Goal: Transaction & Acquisition: Purchase product/service

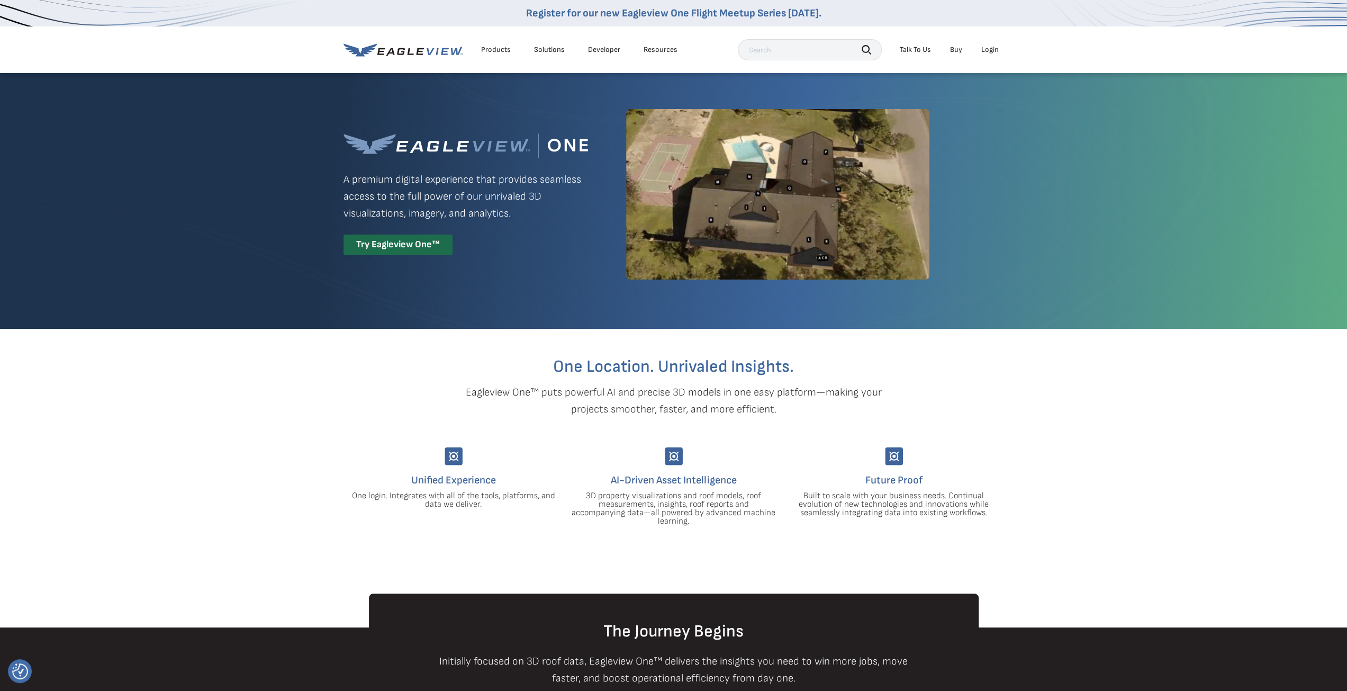
click at [985, 49] on div "Login" at bounding box center [989, 50] width 17 height 10
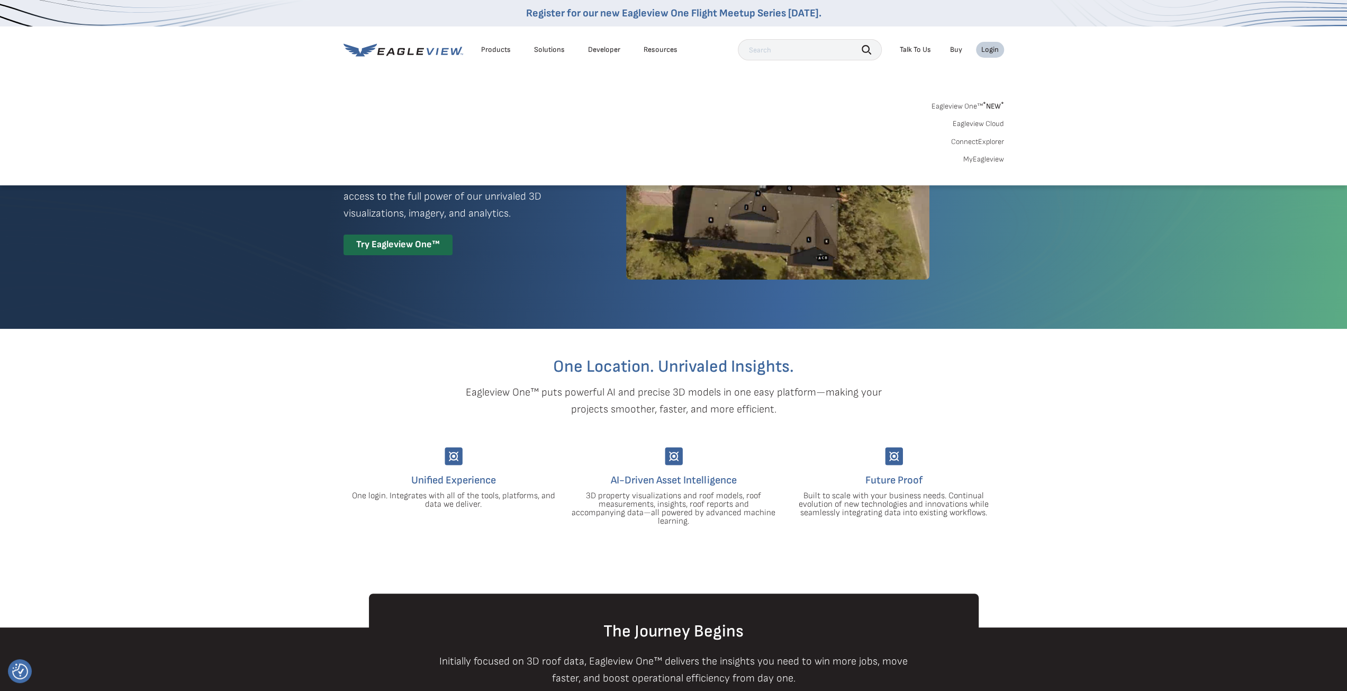
click at [978, 156] on link "MyEagleview" at bounding box center [983, 160] width 41 height 10
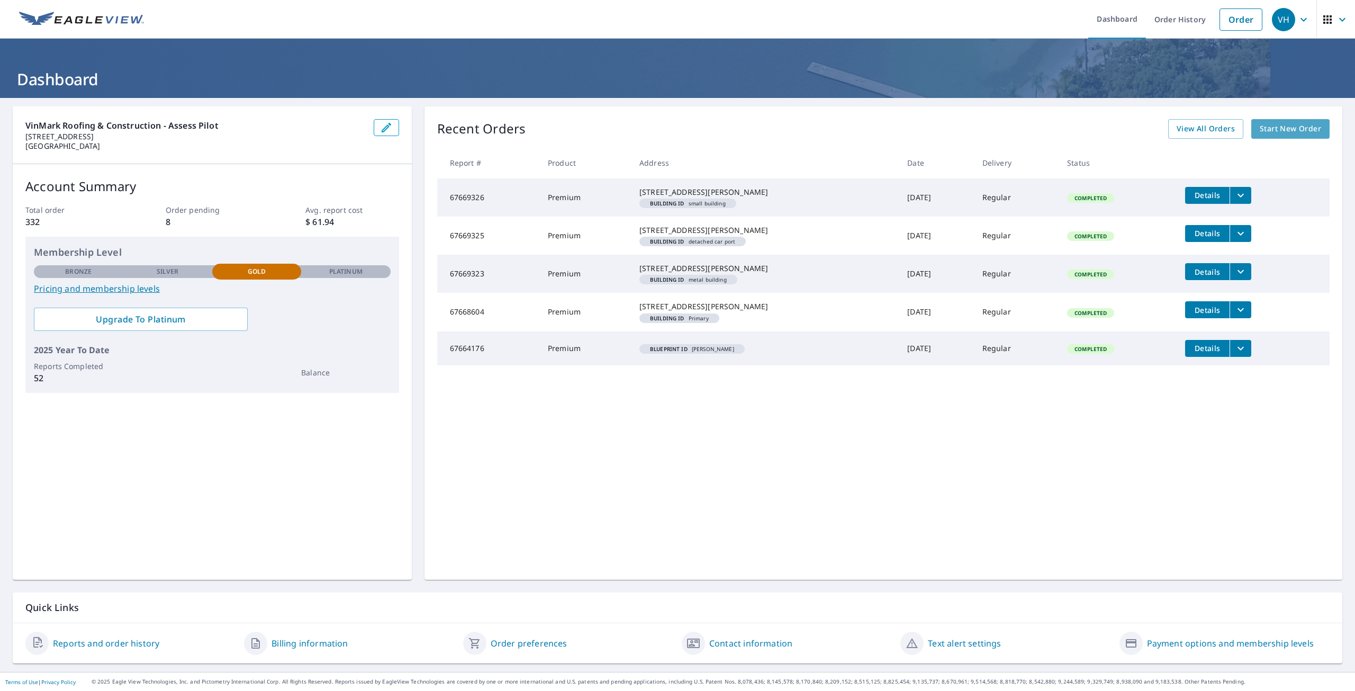
click at [1276, 122] on span "Start New Order" at bounding box center [1290, 128] width 61 height 13
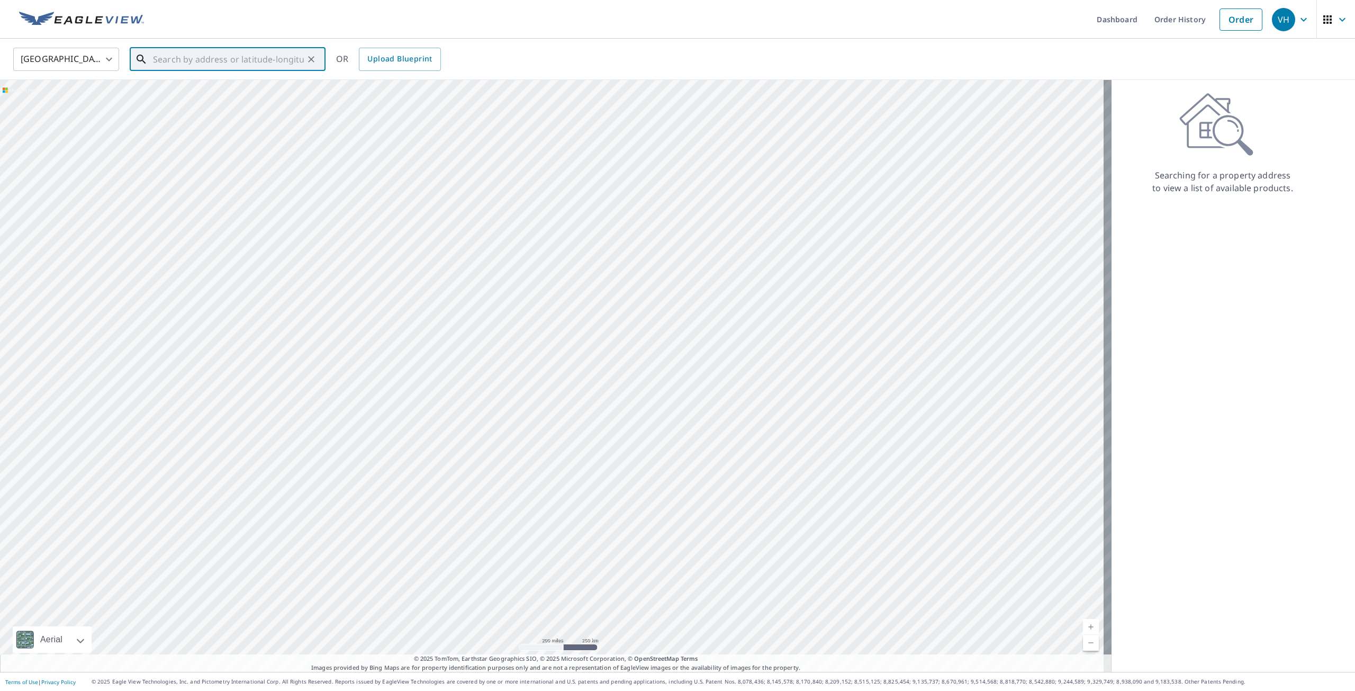
click at [221, 61] on input "text" at bounding box center [228, 59] width 151 height 30
click at [209, 93] on span "[STREET_ADDRESS]" at bounding box center [234, 90] width 166 height 13
type input "[STREET_ADDRESS]"
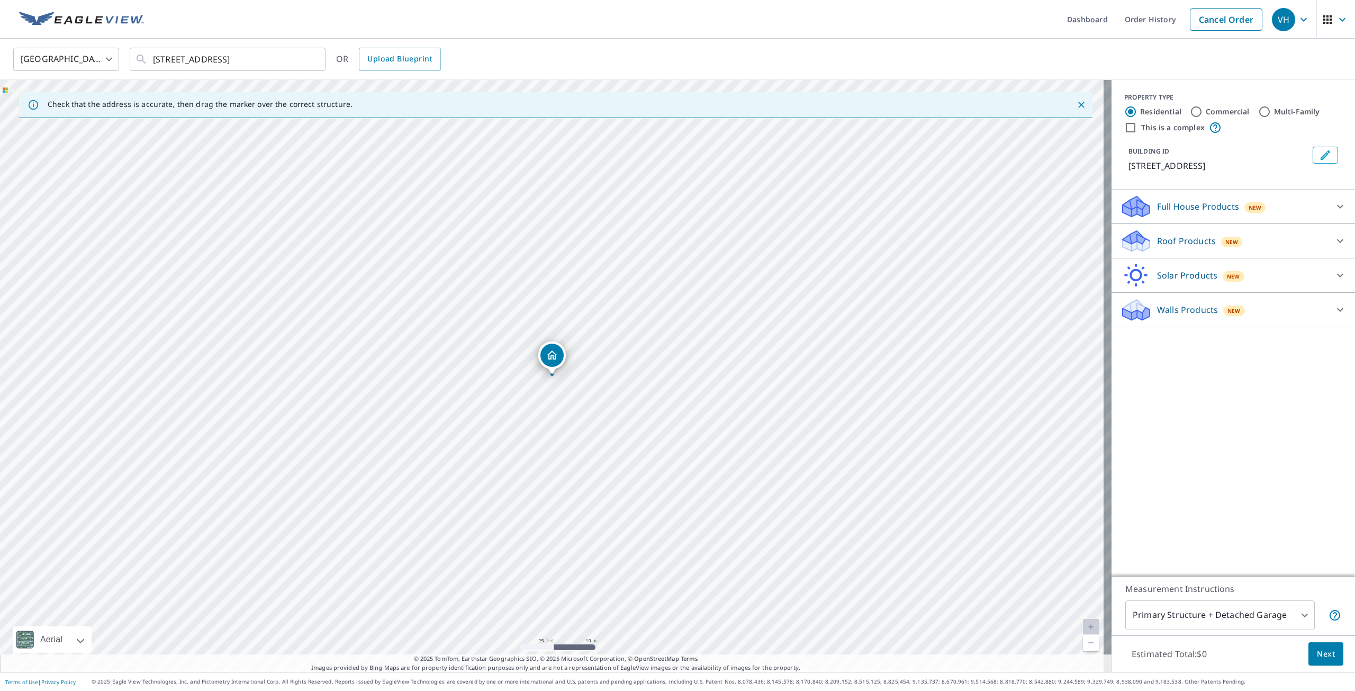
click at [1335, 314] on icon at bounding box center [1340, 309] width 13 height 13
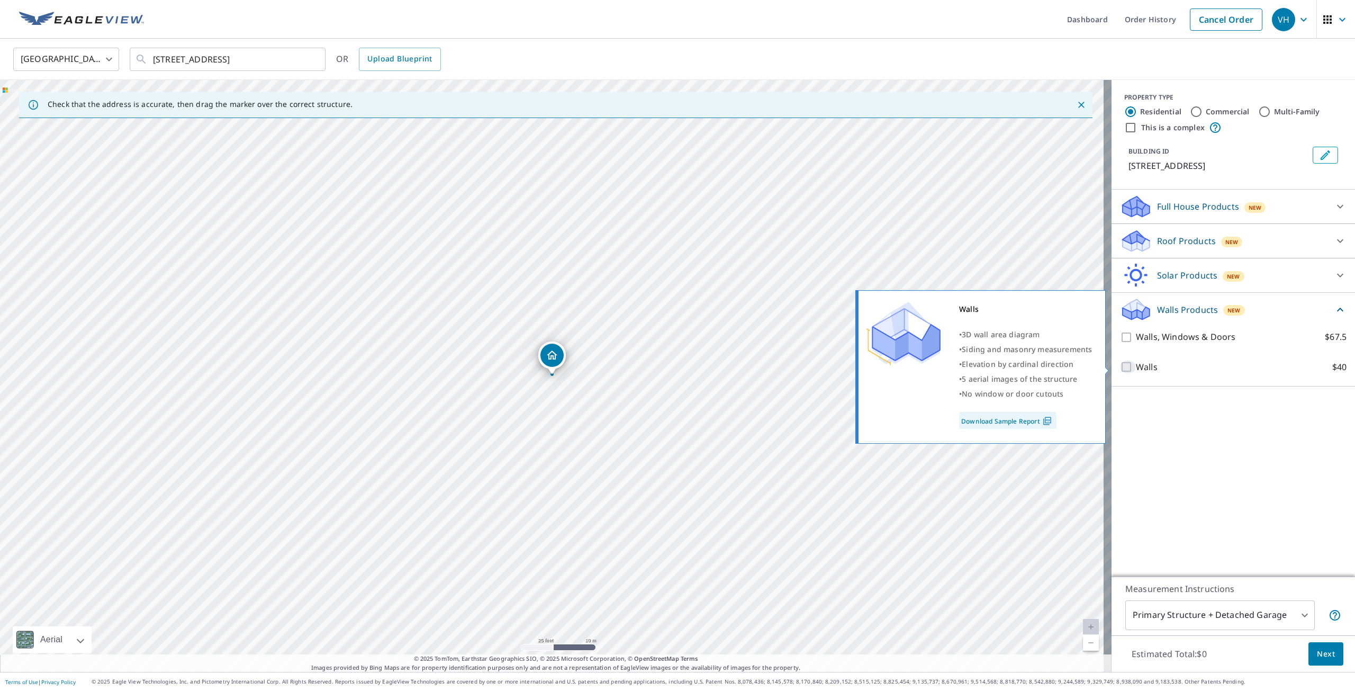
click at [1122, 364] on input "Walls $40" at bounding box center [1128, 366] width 16 height 13
checkbox input "true"
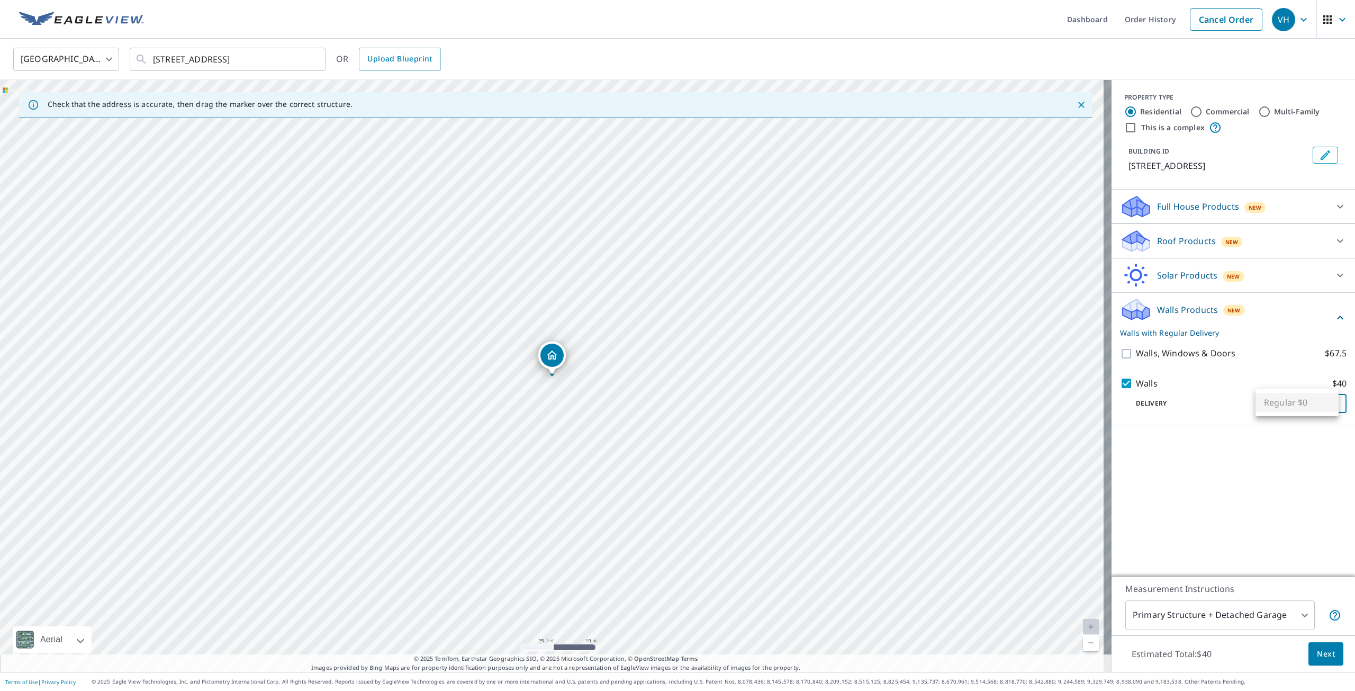
click at [1268, 410] on body "VH VH Dashboard Order History Cancel Order VH [GEOGRAPHIC_DATA] [GEOGRAPHIC_DAT…" at bounding box center [677, 345] width 1355 height 691
click at [1268, 410] on ul "Regular $0" at bounding box center [1296, 402] width 83 height 28
click at [1179, 481] on div at bounding box center [677, 345] width 1355 height 691
click at [1326, 664] on button "Next" at bounding box center [1325, 654] width 35 height 24
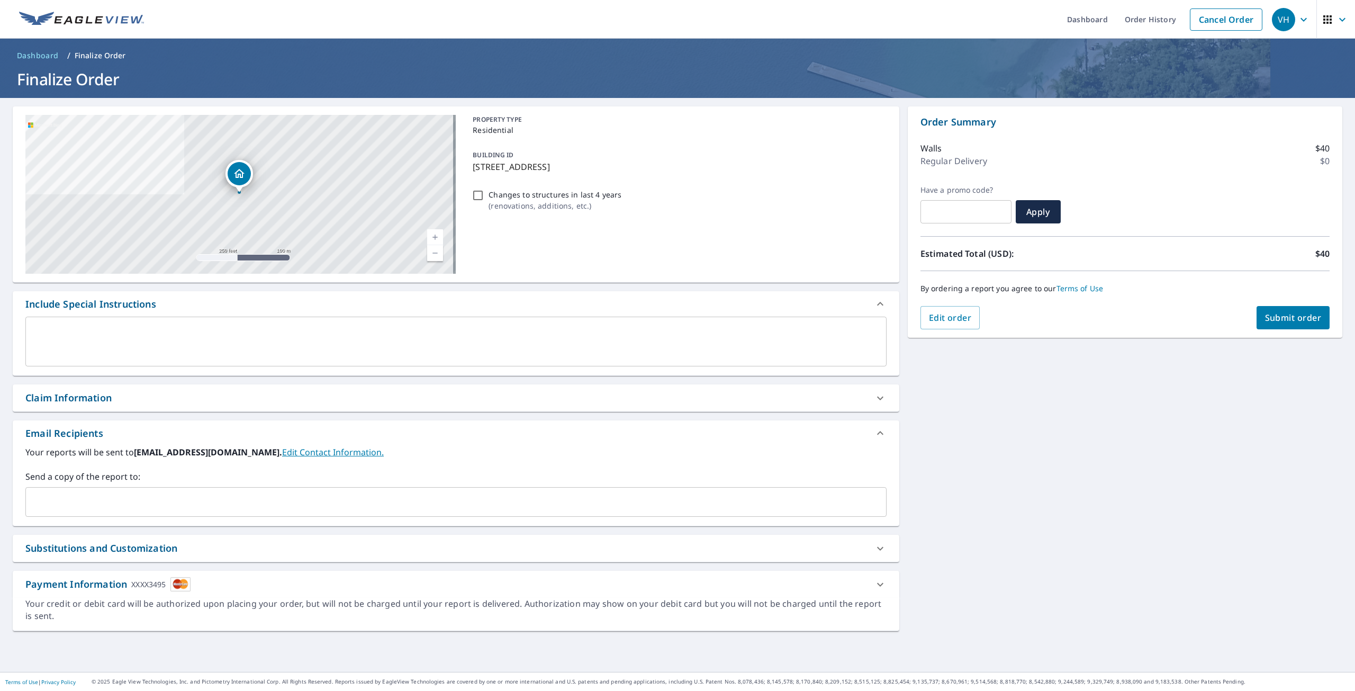
click at [277, 496] on input "text" at bounding box center [448, 502] width 836 height 20
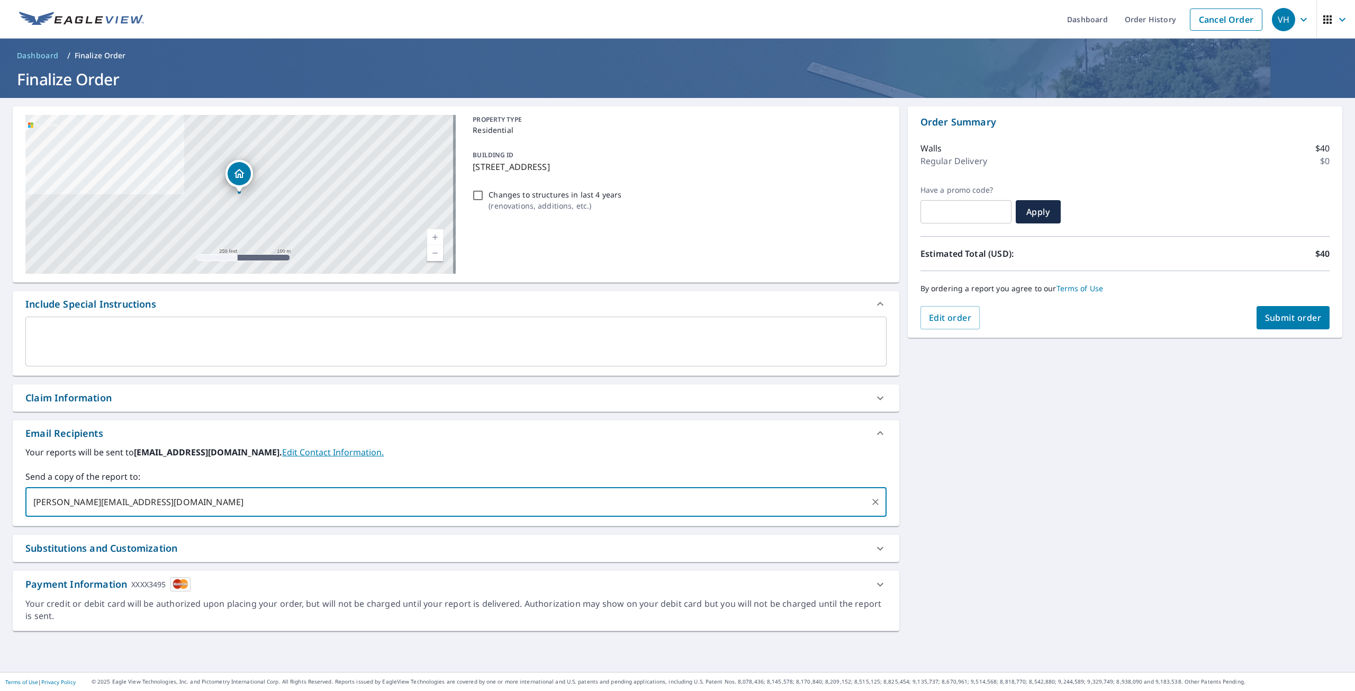
type input "[PERSON_NAME][EMAIL_ADDRESS][DOMAIN_NAME]"
click at [1265, 315] on span "Submit order" at bounding box center [1293, 318] width 57 height 12
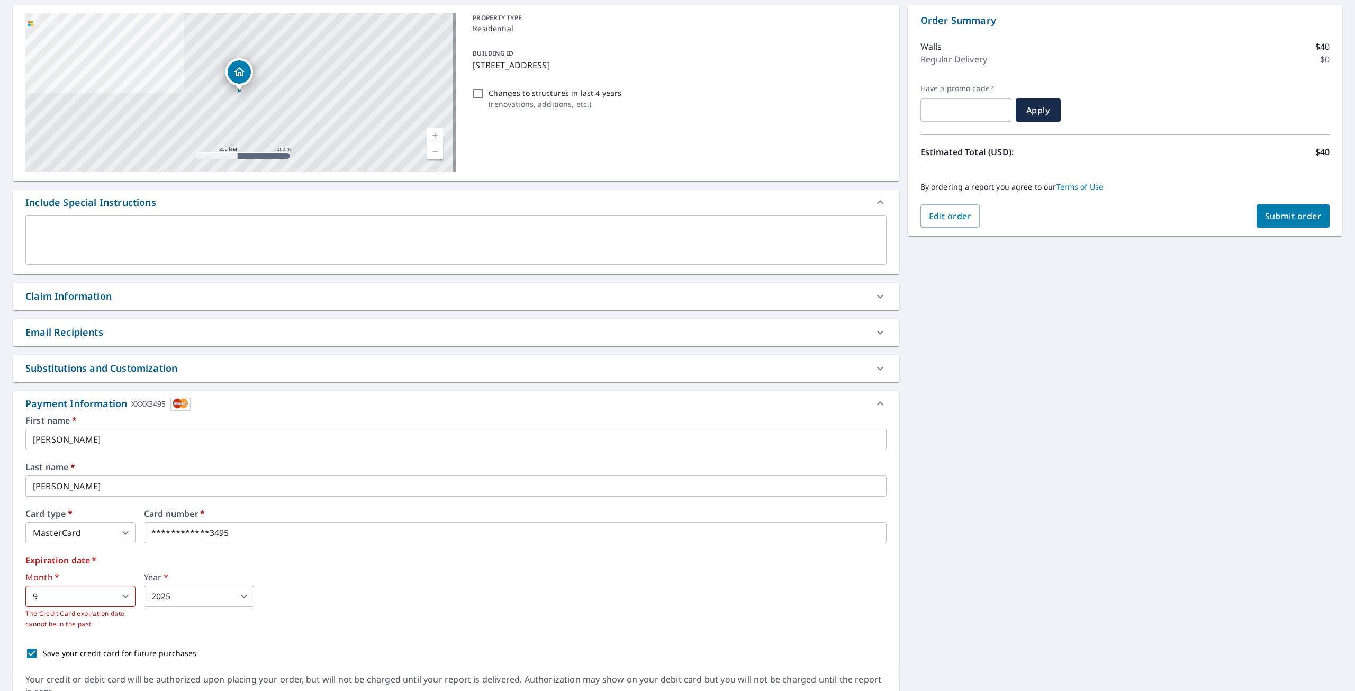
scroll to position [106, 0]
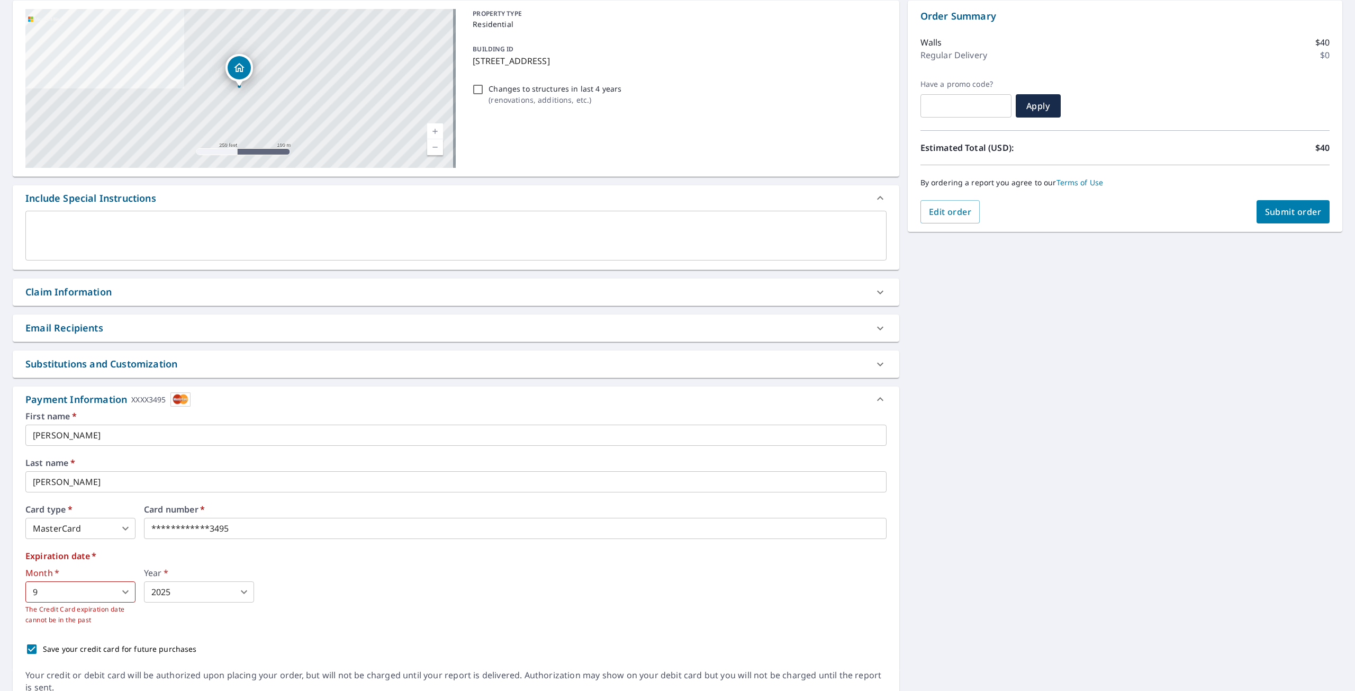
click at [128, 438] on input "[PERSON_NAME]" at bounding box center [455, 434] width 861 height 21
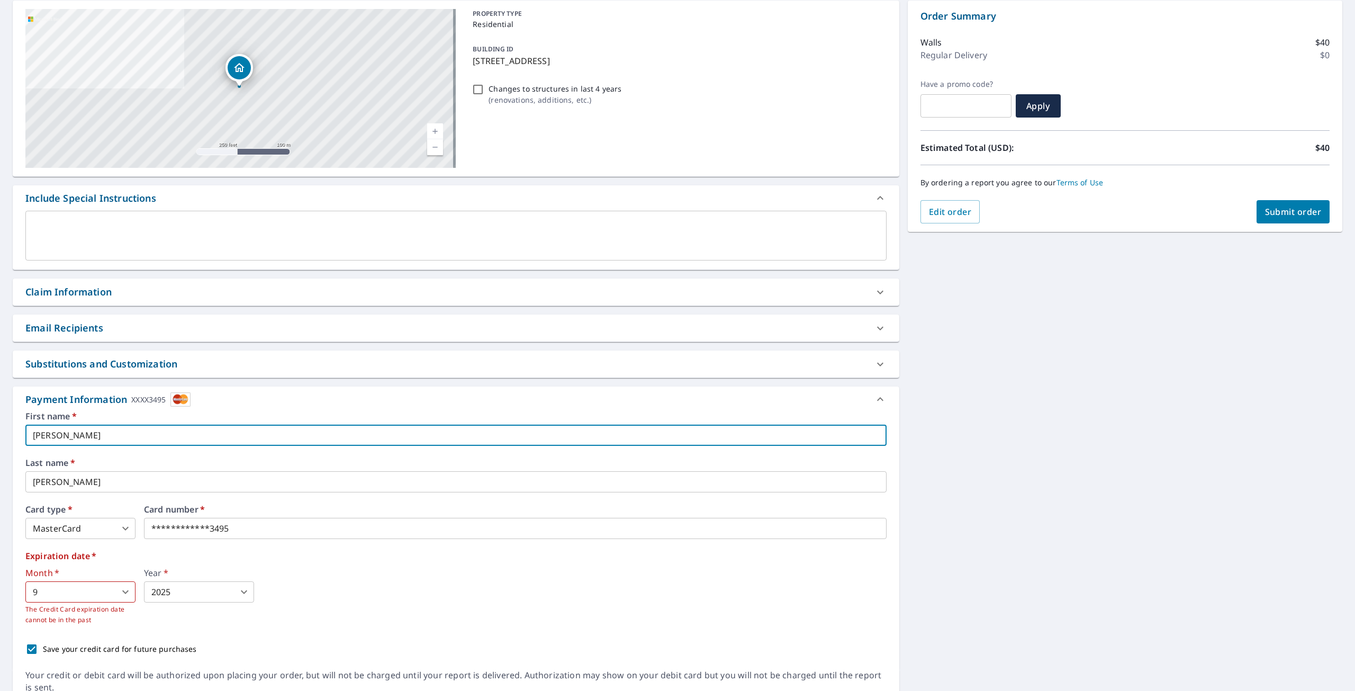
click at [128, 438] on input "[PERSON_NAME]" at bounding box center [455, 434] width 861 height 21
checkbox input "true"
type input "F"
checkbox input "true"
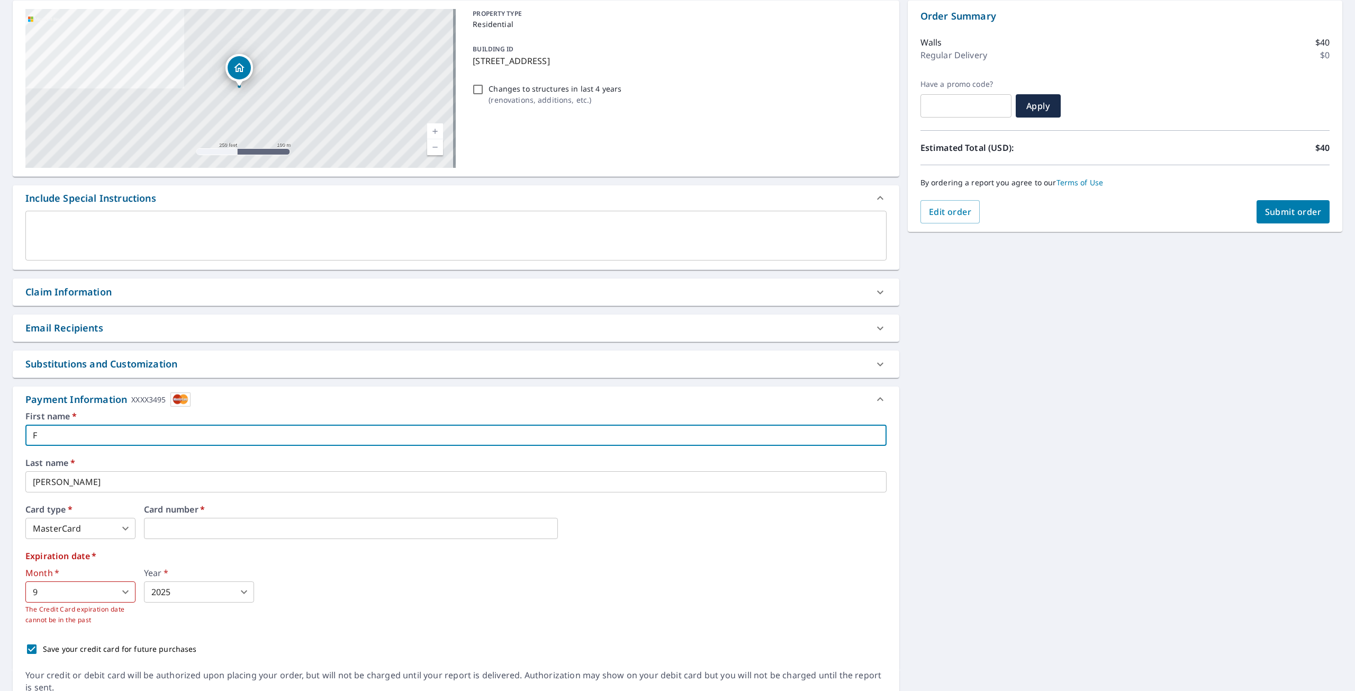
type input "Fr"
checkbox input "true"
type input "Fra"
checkbox input "true"
type input "[PERSON_NAME]"
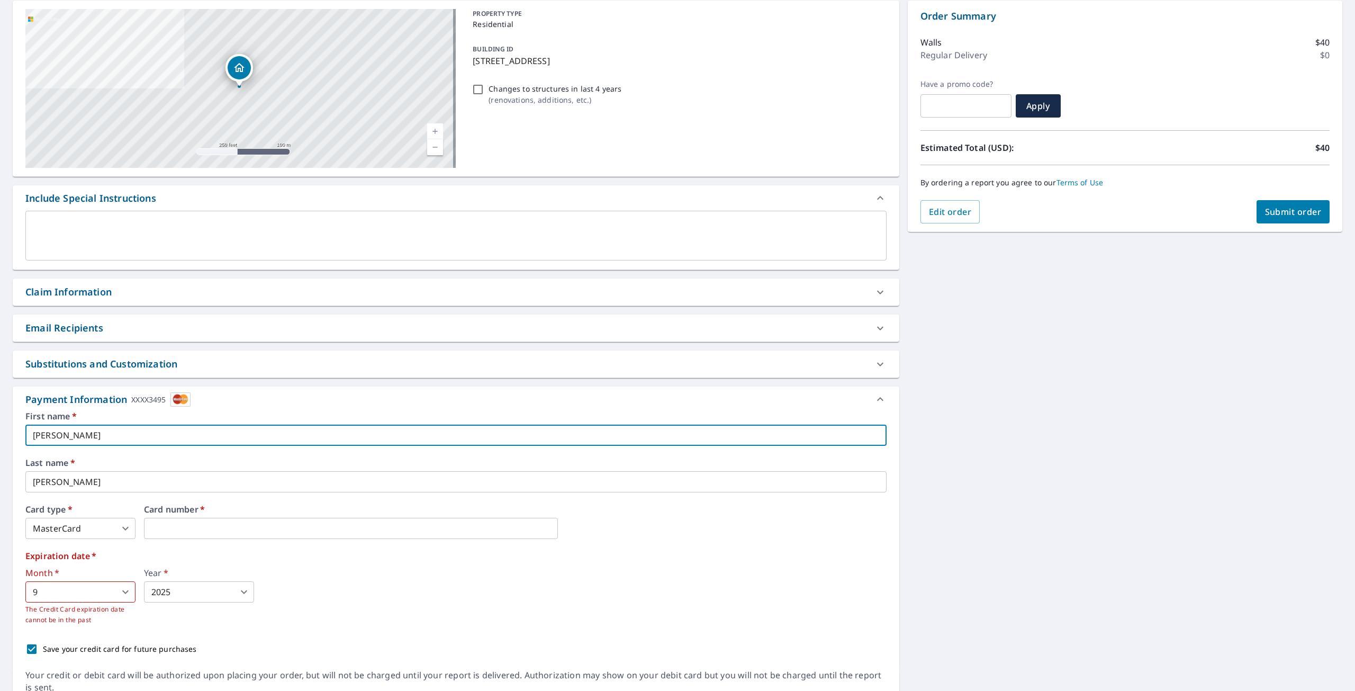
checkbox input "true"
type input "[PERSON_NAME]"
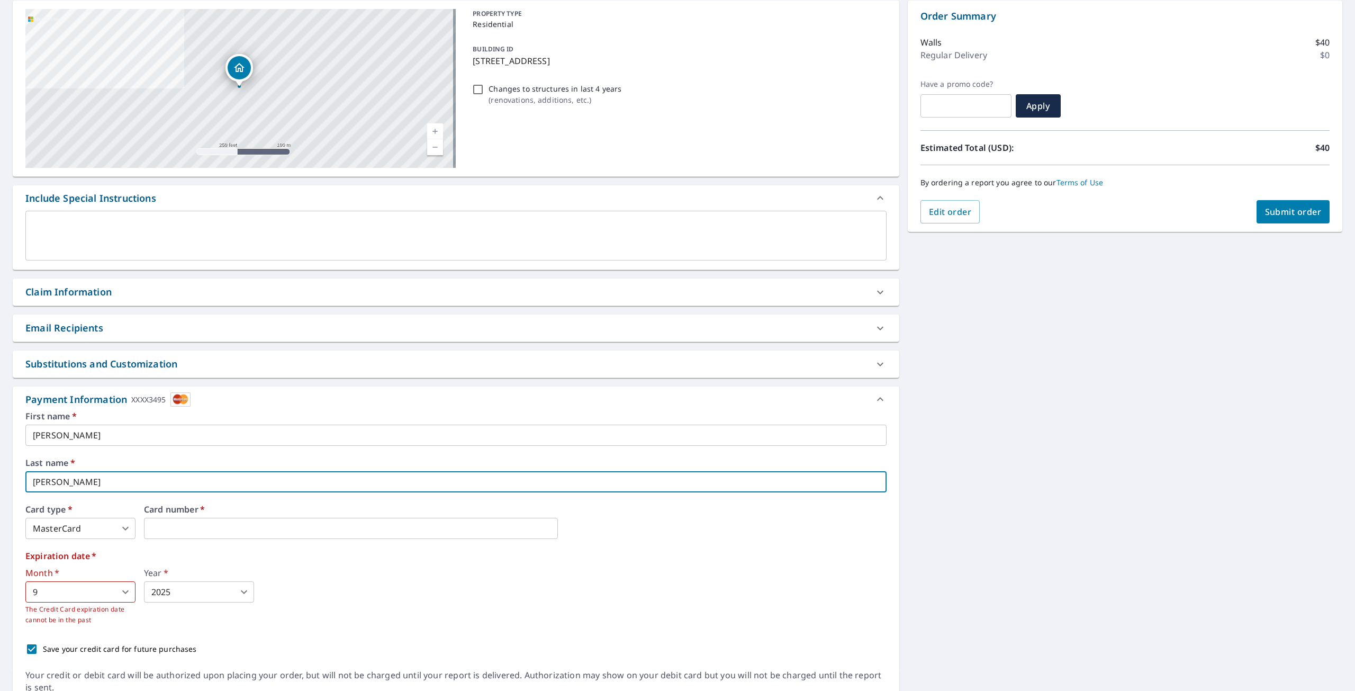
checkbox input "true"
type input "S"
checkbox input "true"
type input "Su"
checkbox input "true"
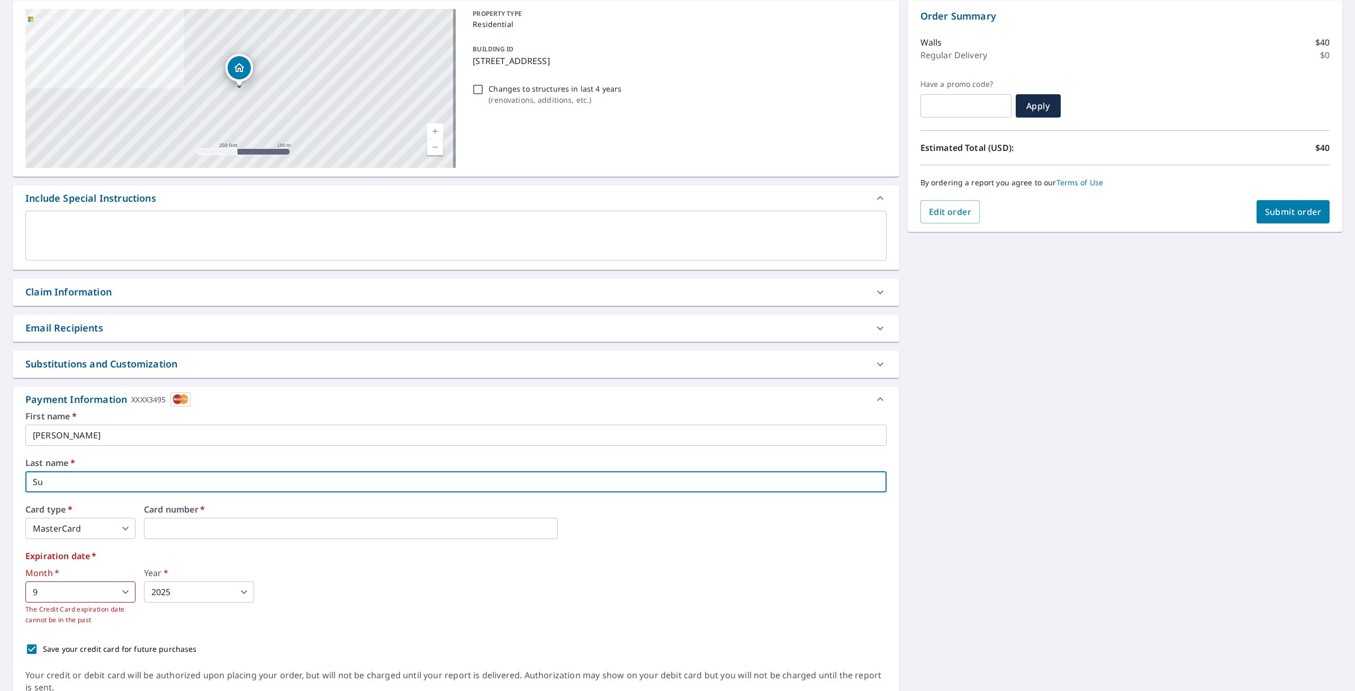
type input "Sua"
checkbox input "true"
type input "Suar"
checkbox input "true"
type input "Suare"
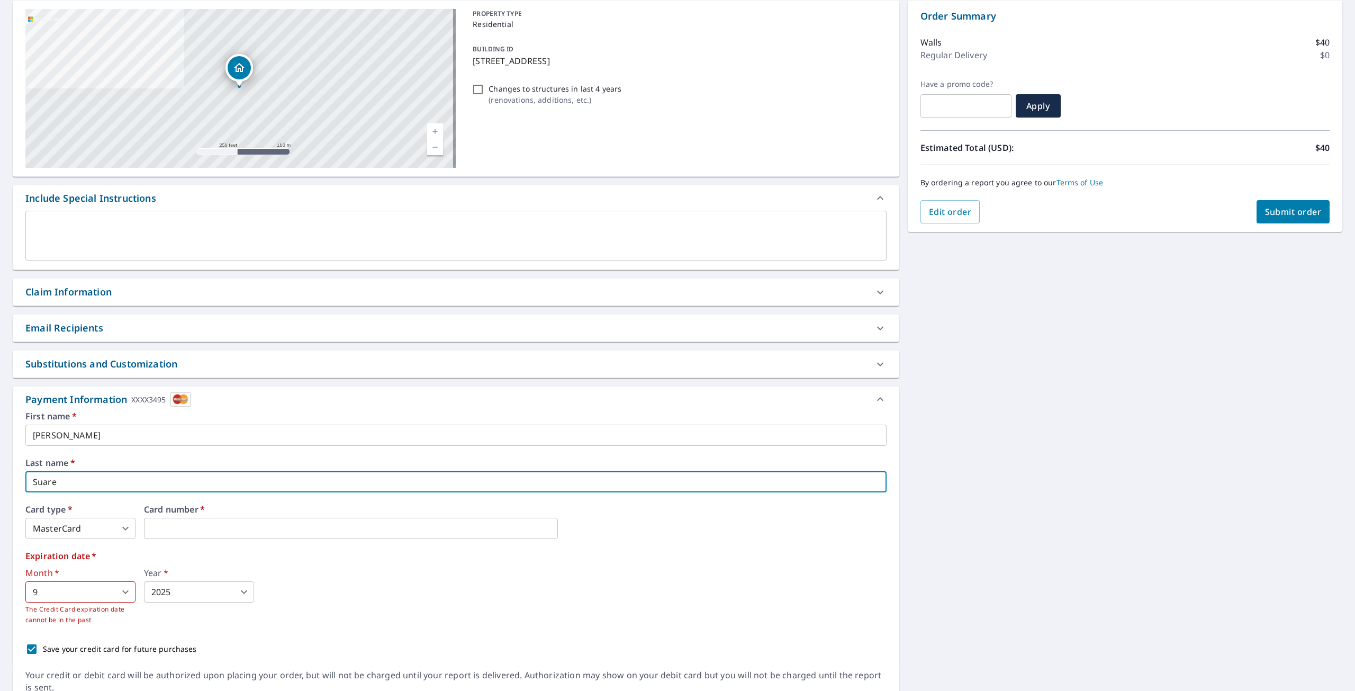
checkbox input "true"
type input "[PERSON_NAME]"
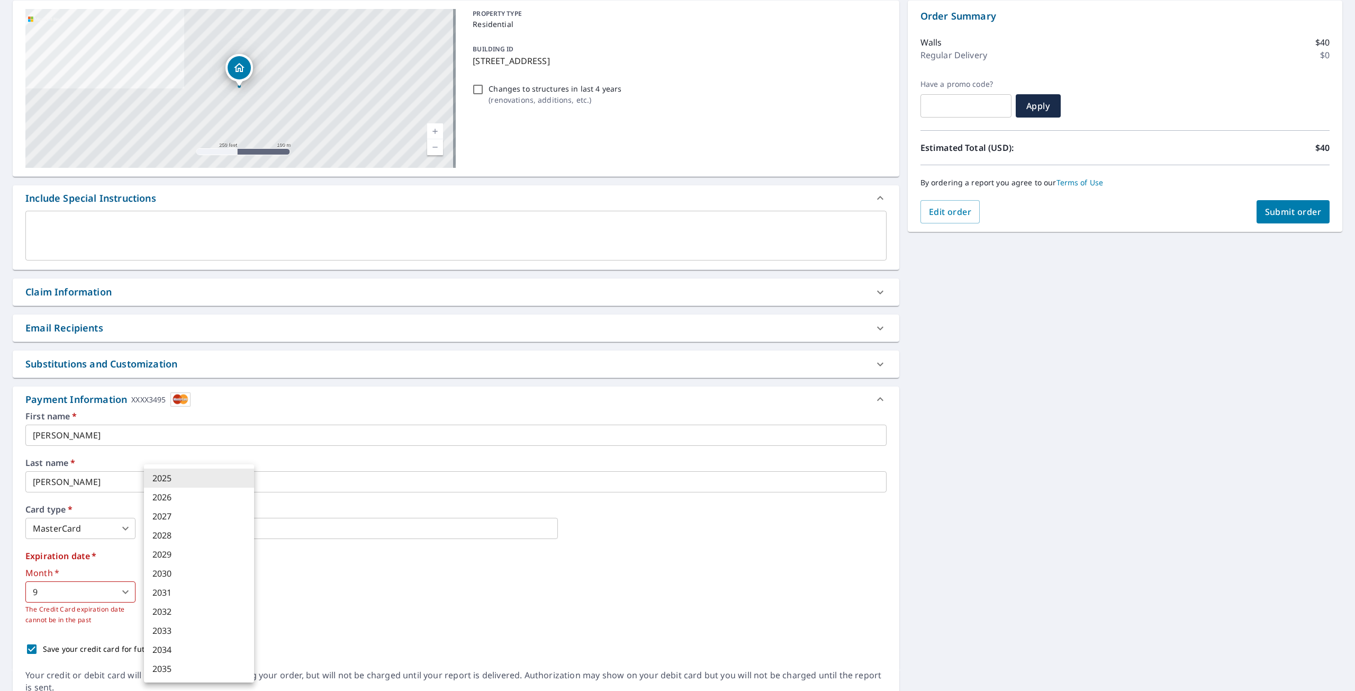
click at [215, 586] on body "VH VH Dashboard Order History Cancel Order VH Dashboard / Finalize Order Finali…" at bounding box center [677, 345] width 1355 height 691
click at [204, 517] on li "2027" at bounding box center [199, 515] width 110 height 19
checkbox input "true"
type input "2027"
click at [337, 587] on div "Month   * 9 9 ​ The Credit Card expiration date cannot be in the past Year   * …" at bounding box center [455, 596] width 861 height 57
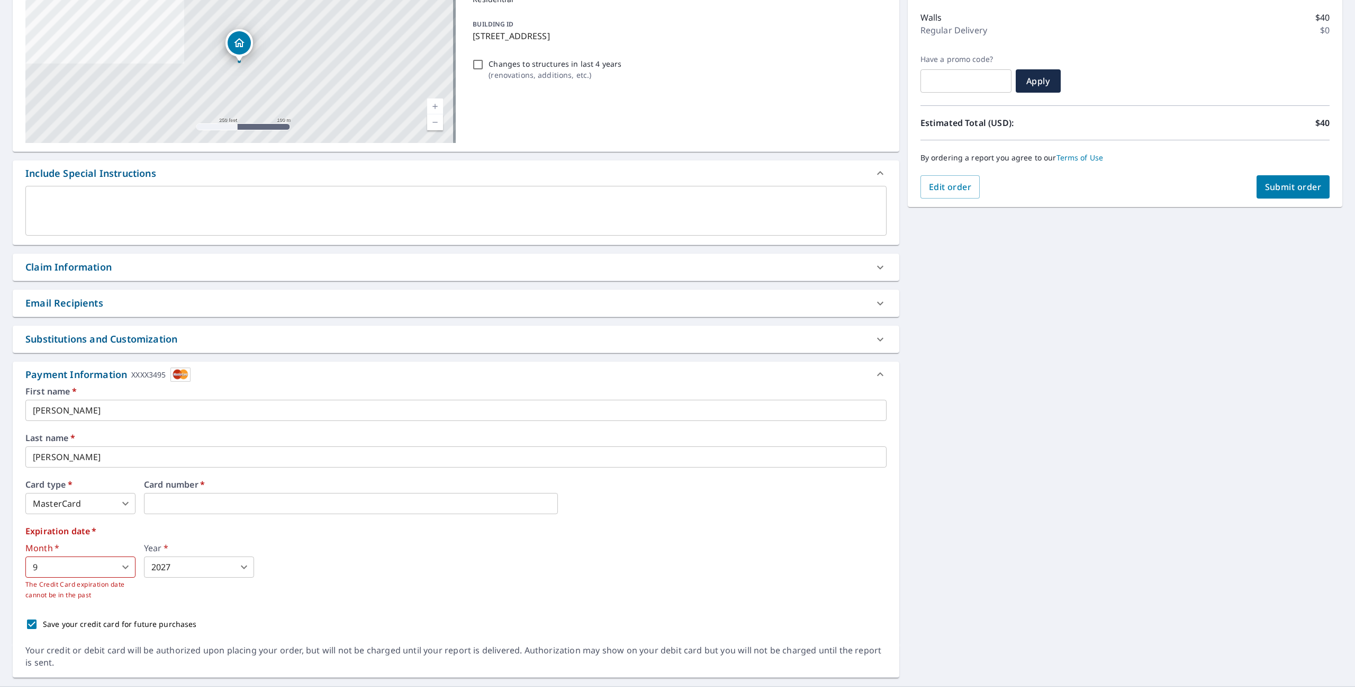
scroll to position [143, 0]
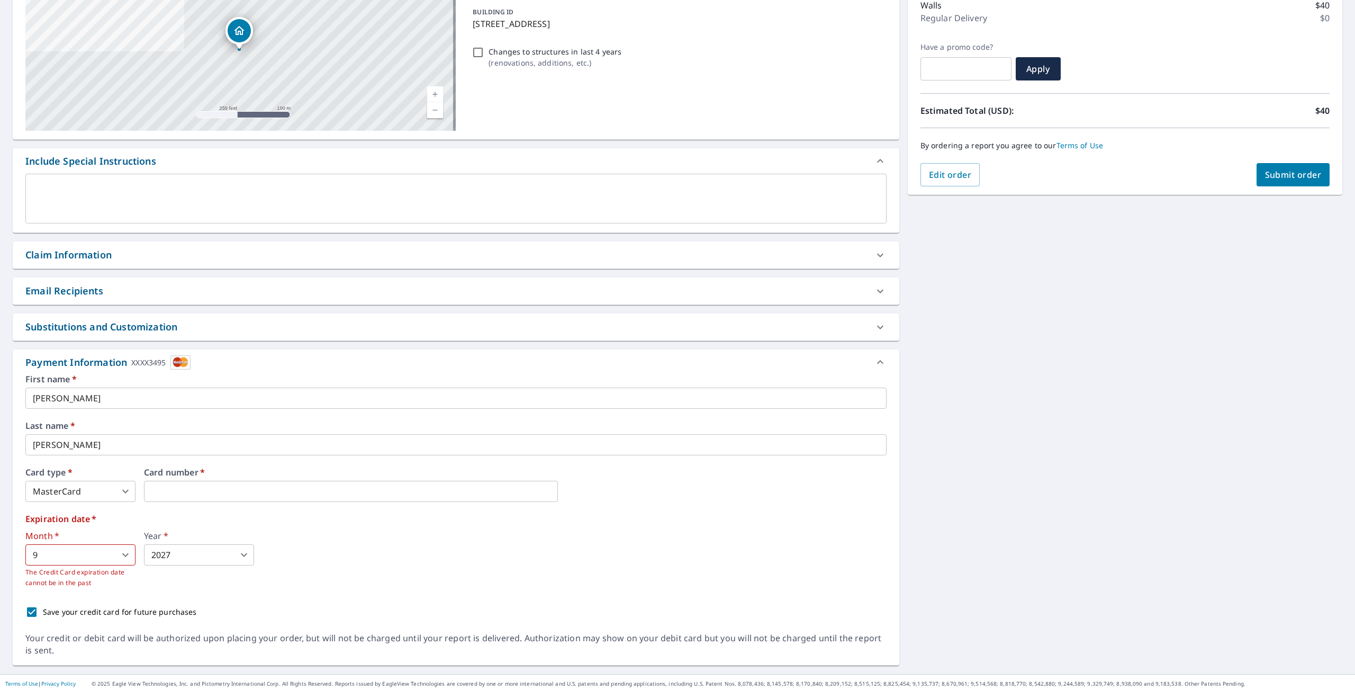
click at [1256, 178] on button "Submit order" at bounding box center [1293, 174] width 74 height 23
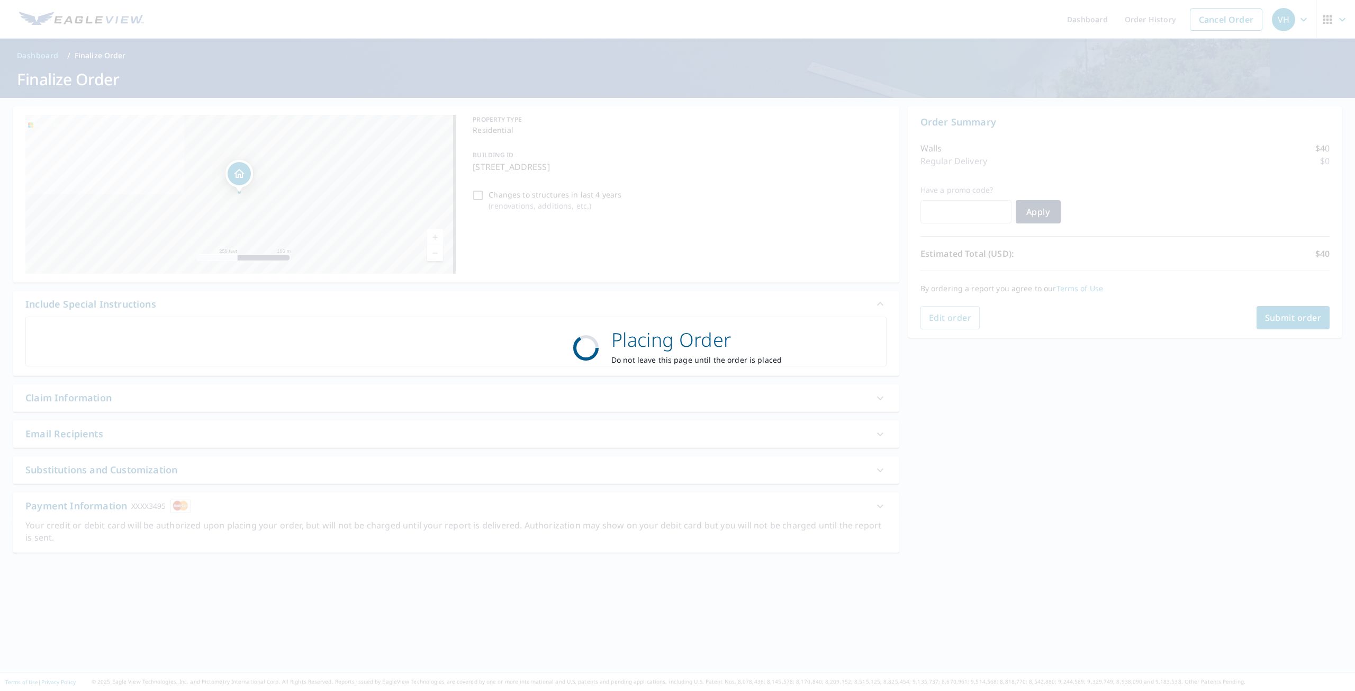
scroll to position [0, 0]
checkbox input "true"
